Goal: Task Accomplishment & Management: Complete application form

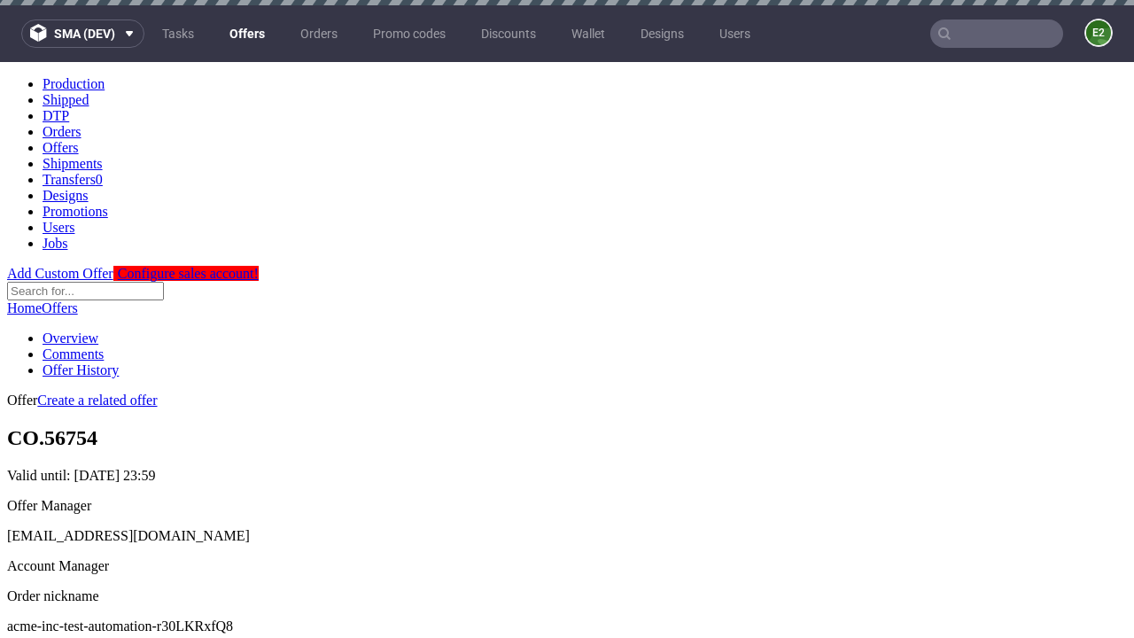
scroll to position [5, 0]
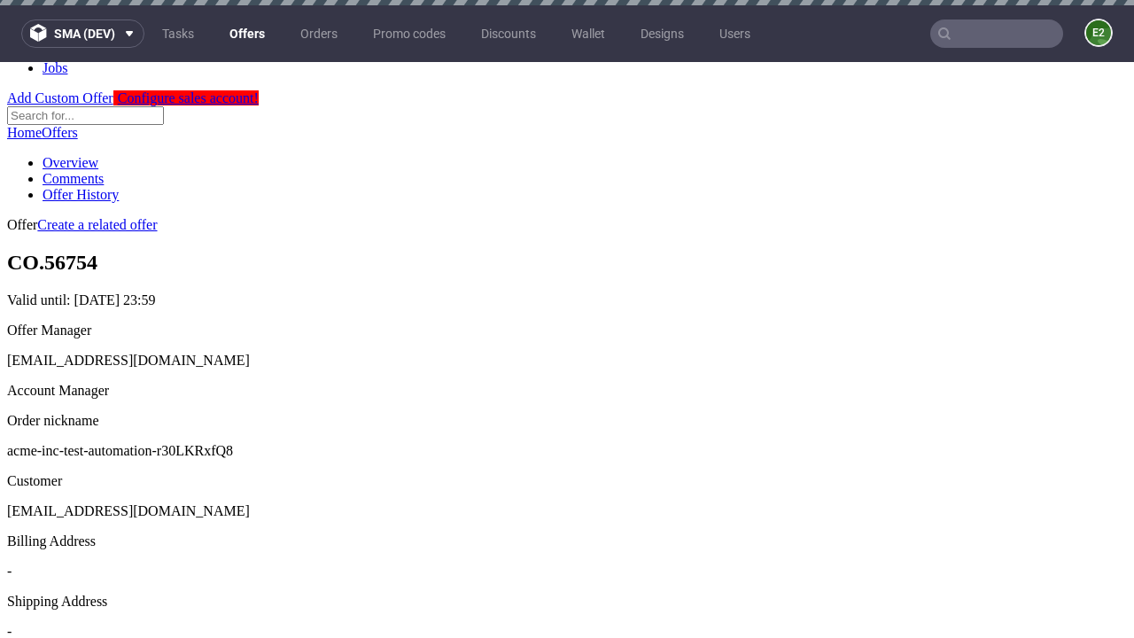
scroll to position [5, 0]
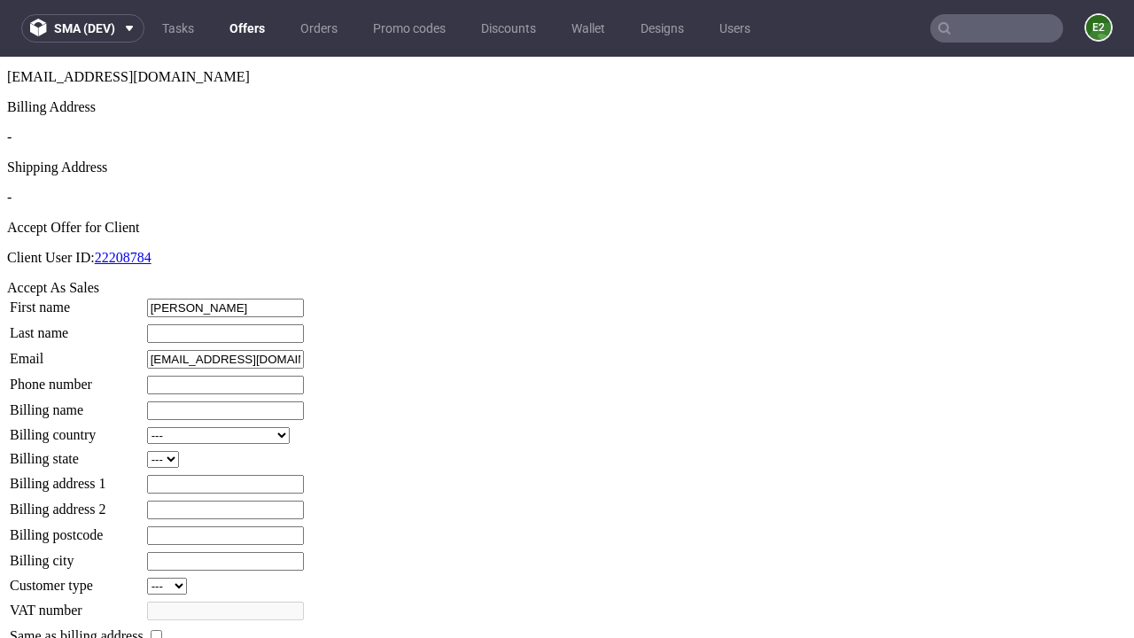
type input "Hermann"
type input "Legros-Gerhold"
type input "1509813888"
type input "Eddie.Brown-Hauck36"
select select "13"
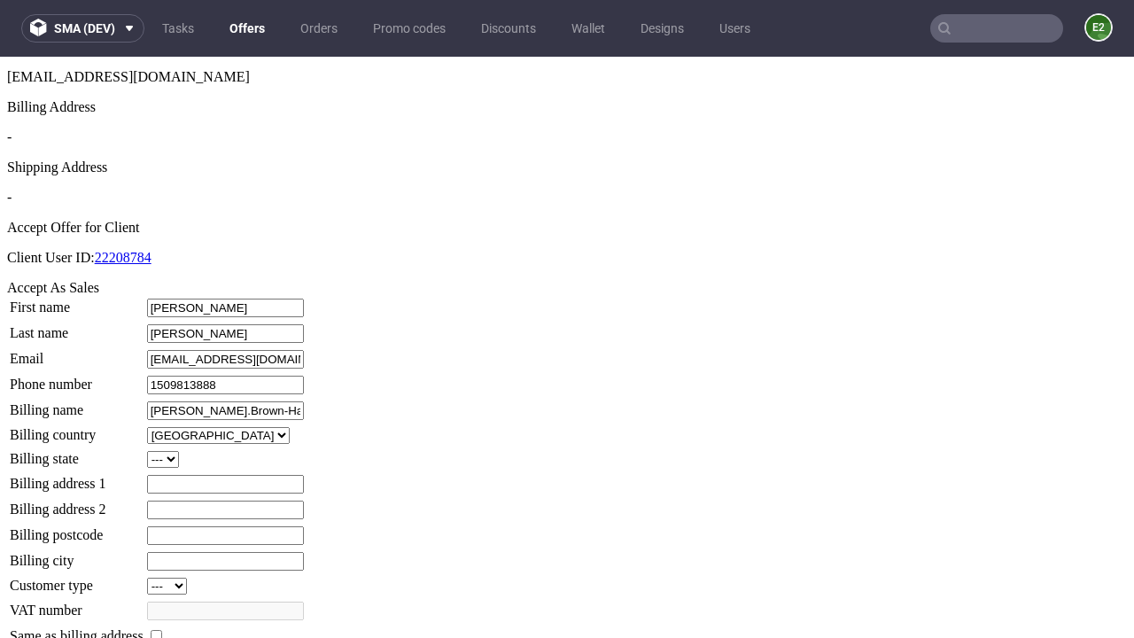
type input "Eddie.Brown-Hauck36"
select select "132"
type input "916 Old Road"
type input "IV5 5ZL"
type input "Wehnerington"
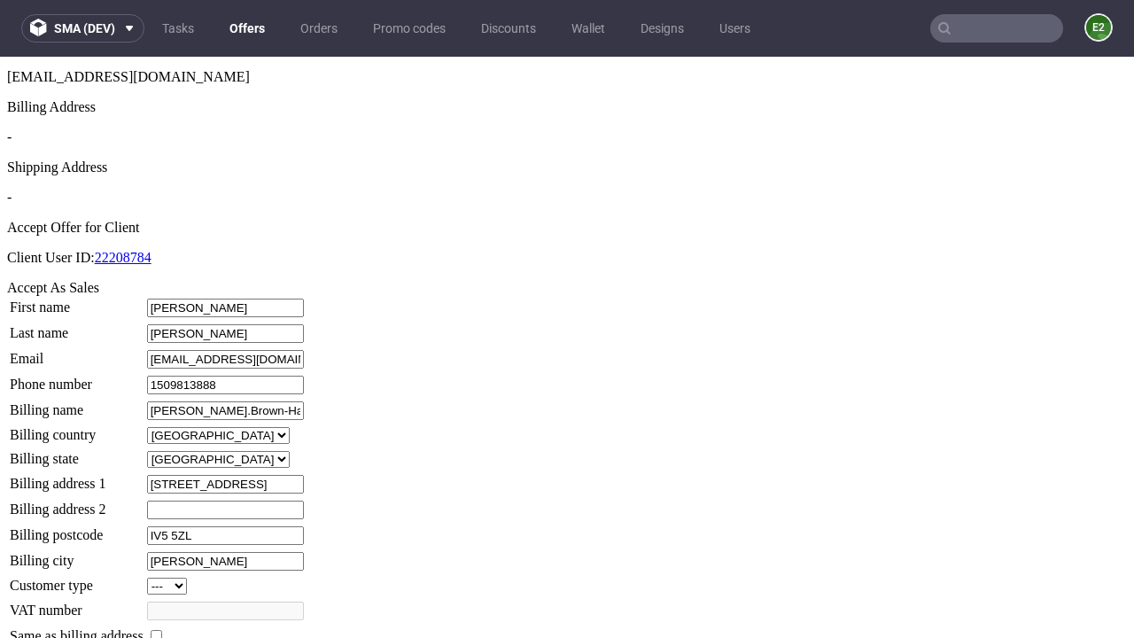
click at [162, 630] on input "checkbox" at bounding box center [157, 636] width 12 height 12
checkbox input "true"
type input "Eddie.Brown-Hauck36"
select select "13"
type input "916 Old Road"
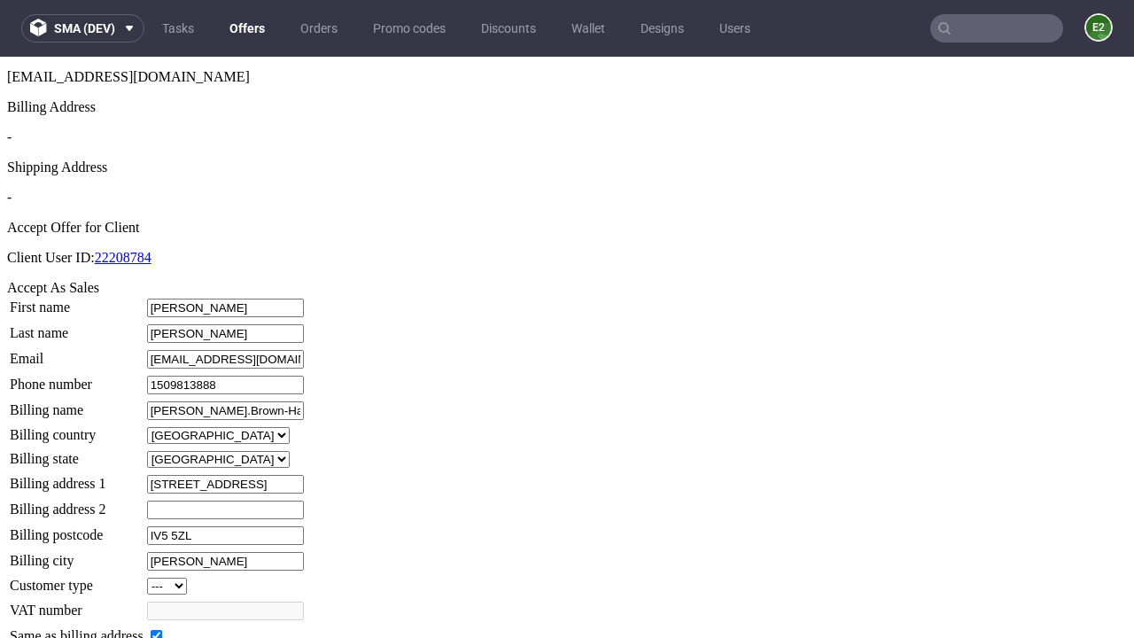
type input "IV5 5ZL"
type input "Wehnerington"
